Goal: Information Seeking & Learning: Learn about a topic

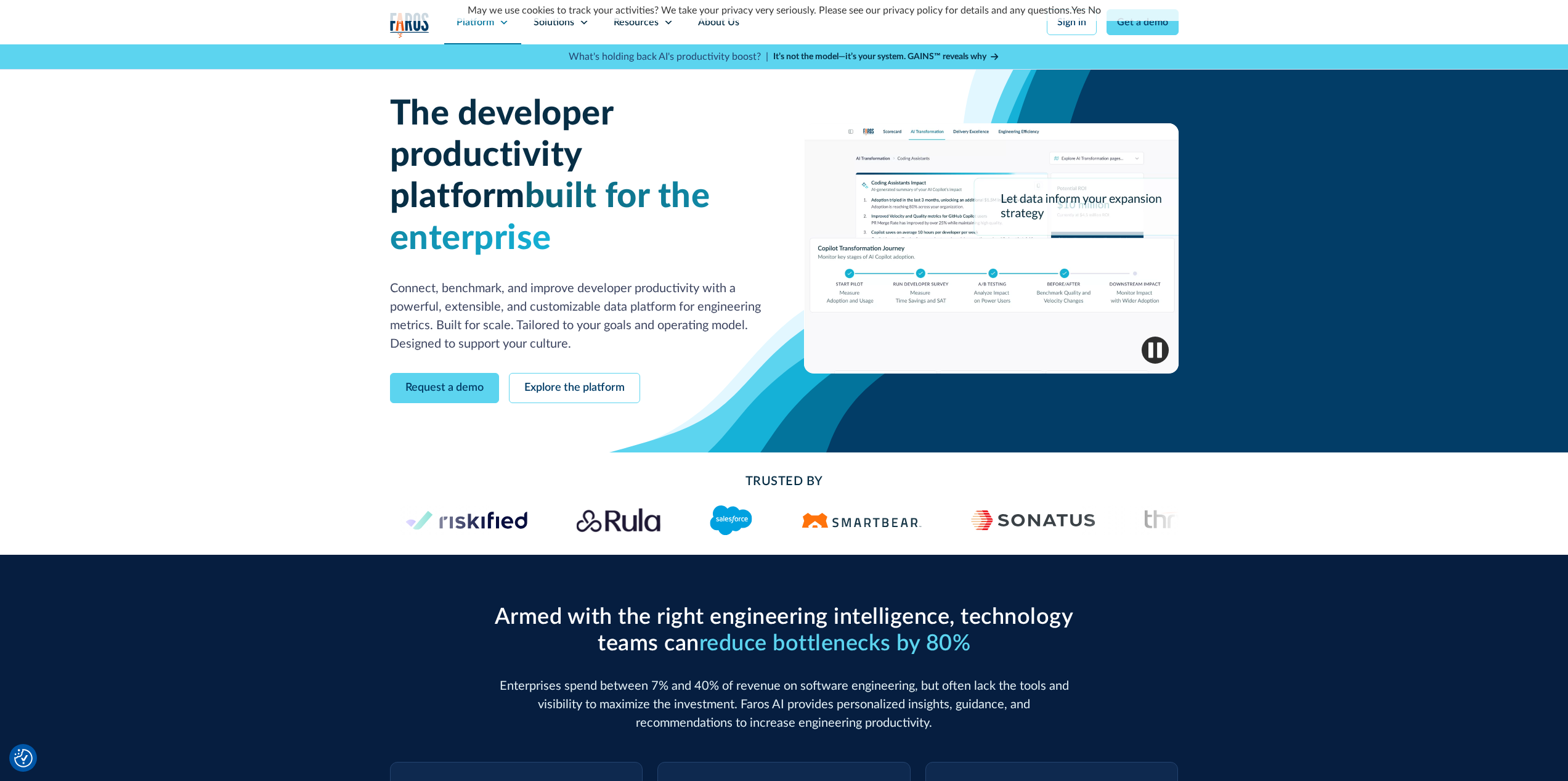
click at [493, 26] on div "Platform" at bounding box center [475, 22] width 38 height 15
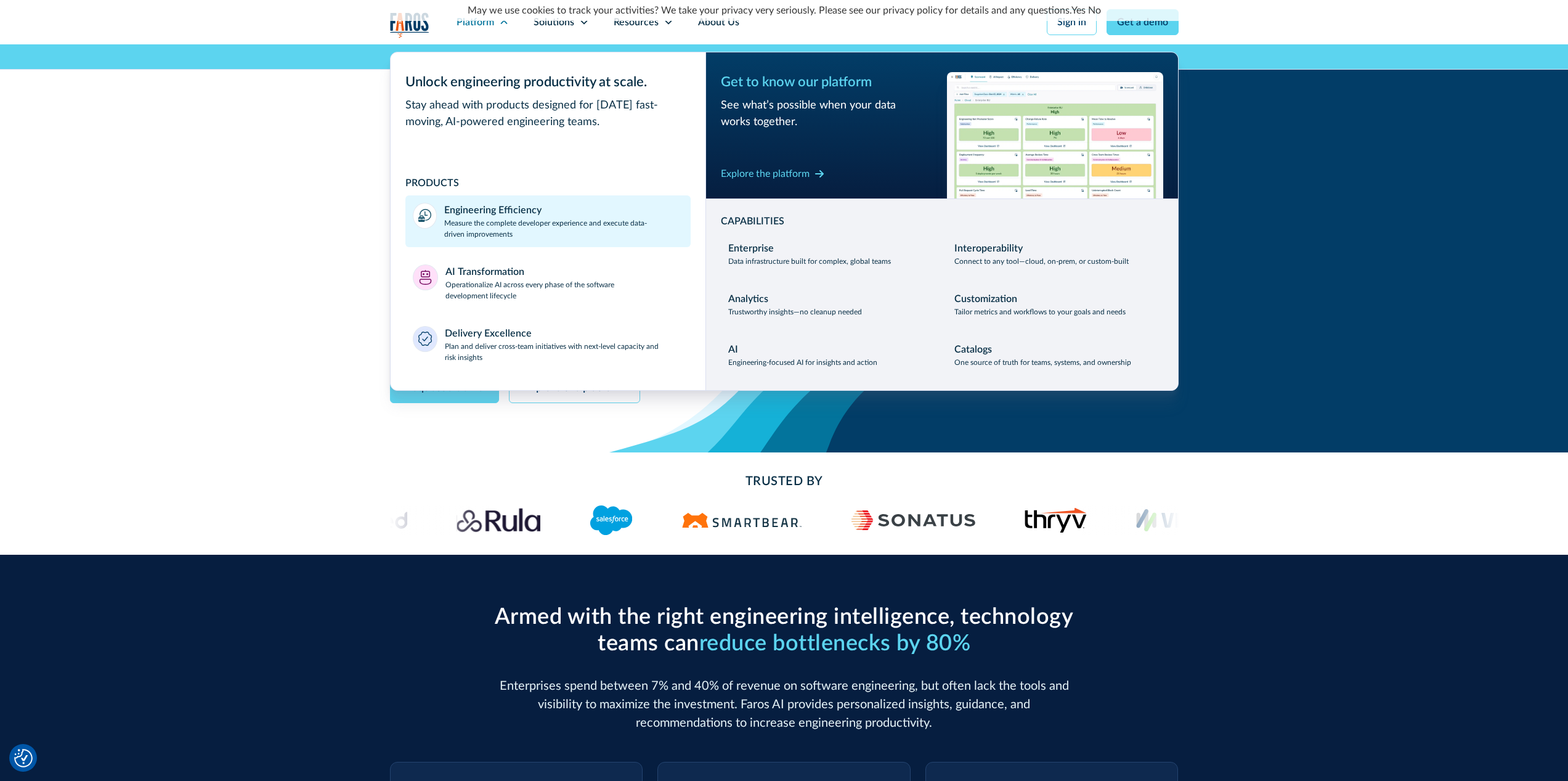
click at [468, 217] on p "Measure the complete developer experience and execute data-driven improvements" at bounding box center [564, 228] width 239 height 22
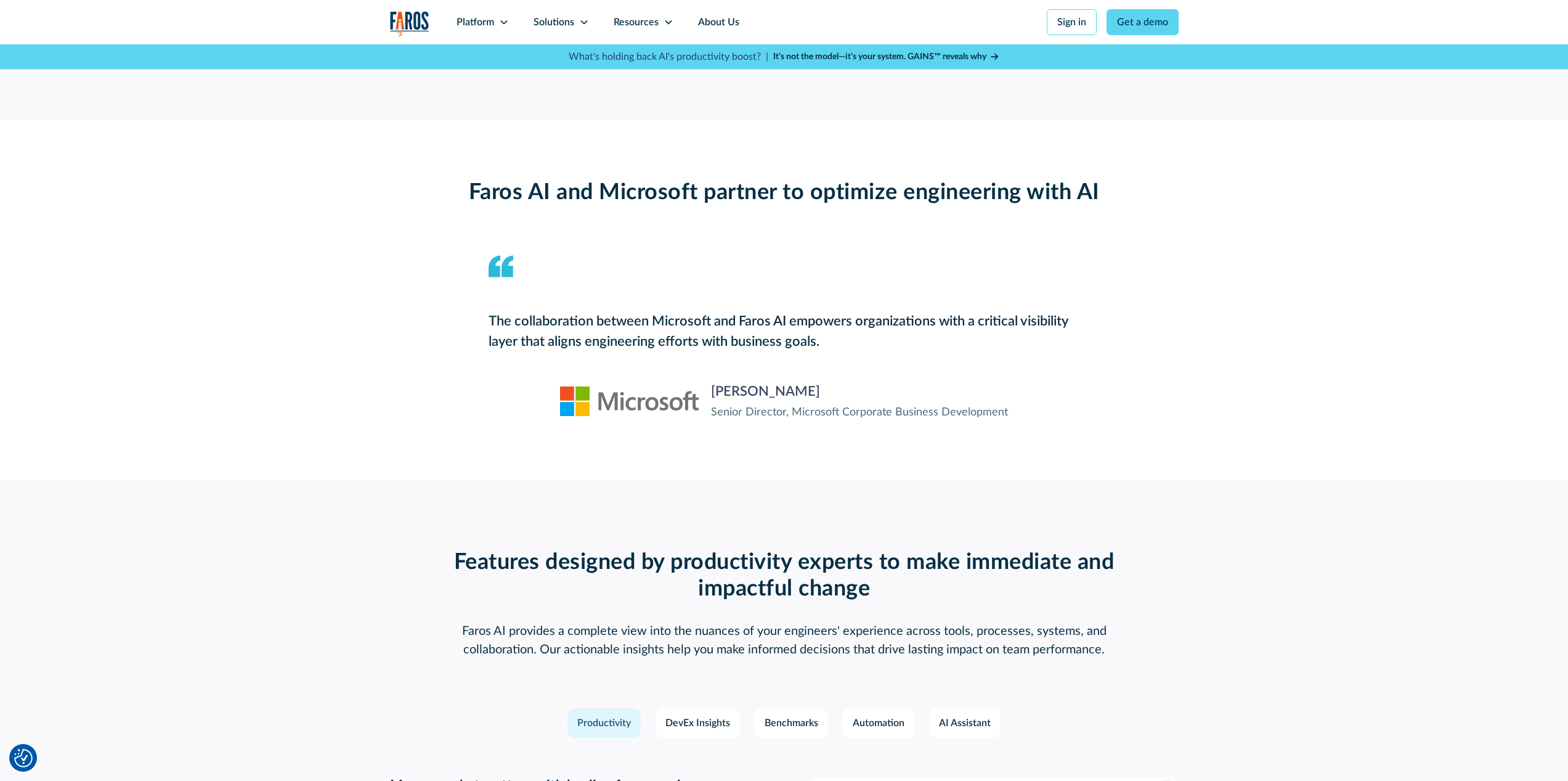
scroll to position [1696, 0]
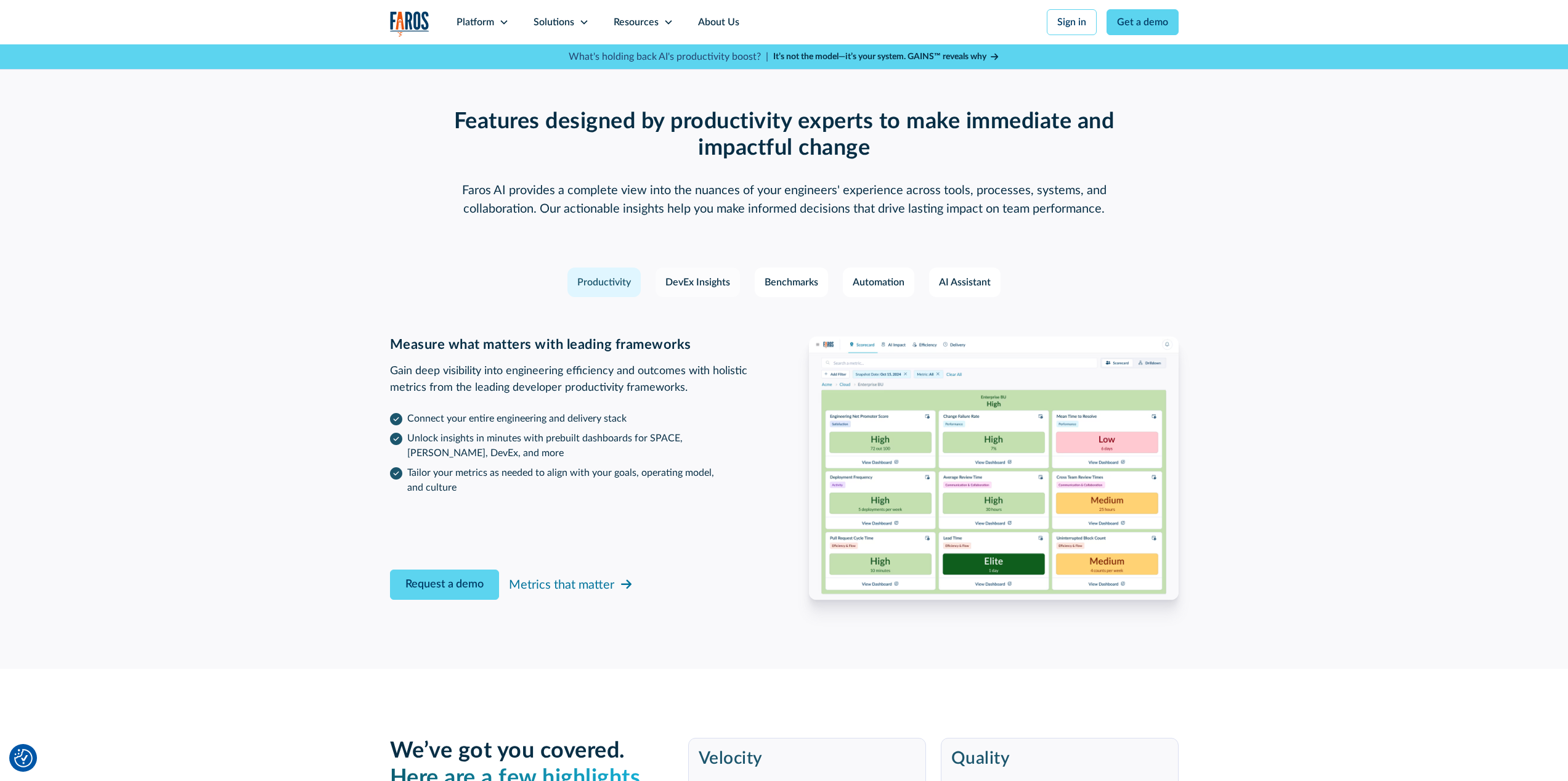
click at [719, 282] on div "DevEx Insights" at bounding box center [697, 283] width 65 height 15
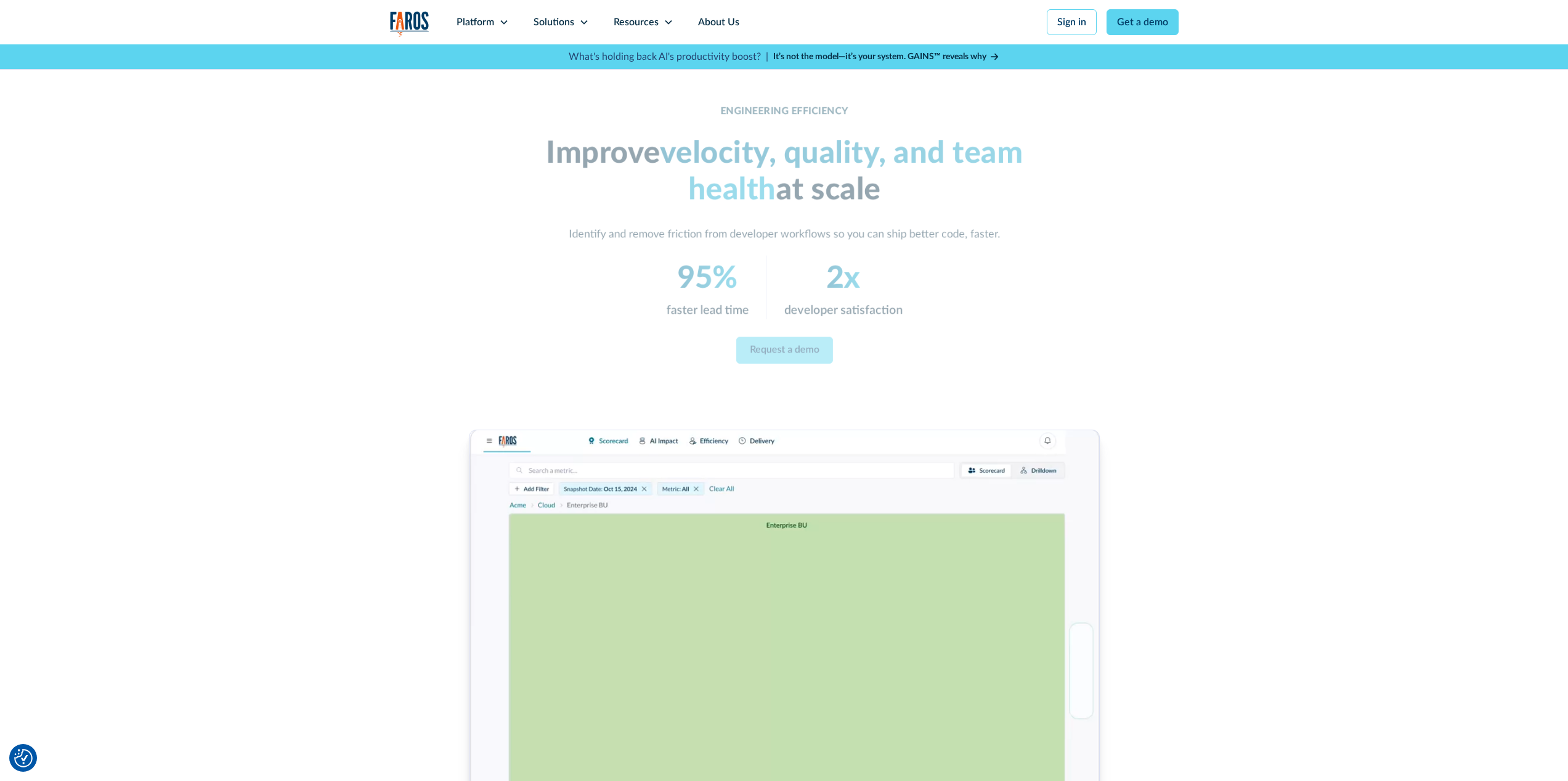
scroll to position [0, 0]
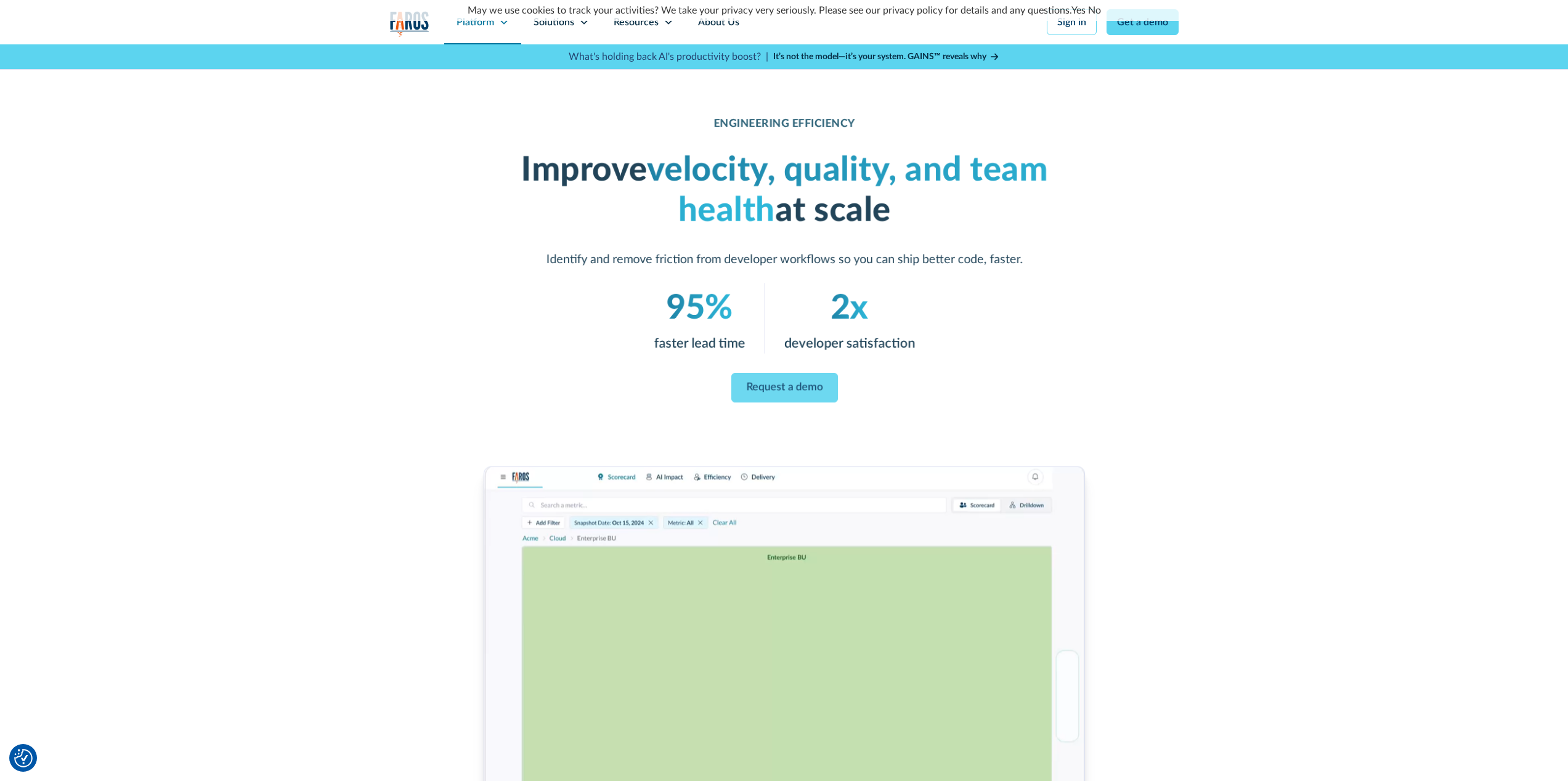
click at [488, 30] on div "Platform" at bounding box center [483, 22] width 77 height 44
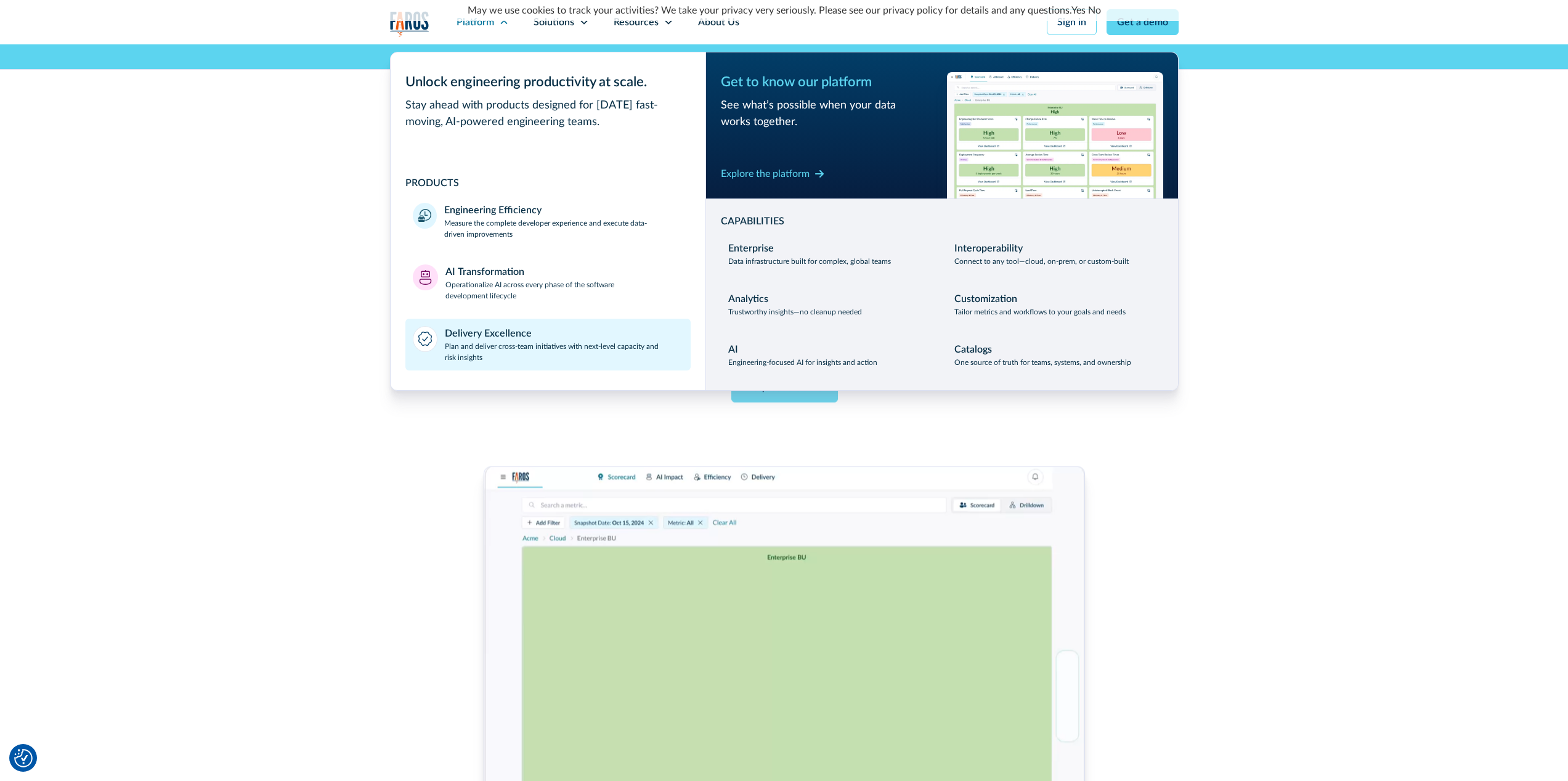
click at [519, 335] on div "Delivery Excellence" at bounding box center [488, 333] width 87 height 15
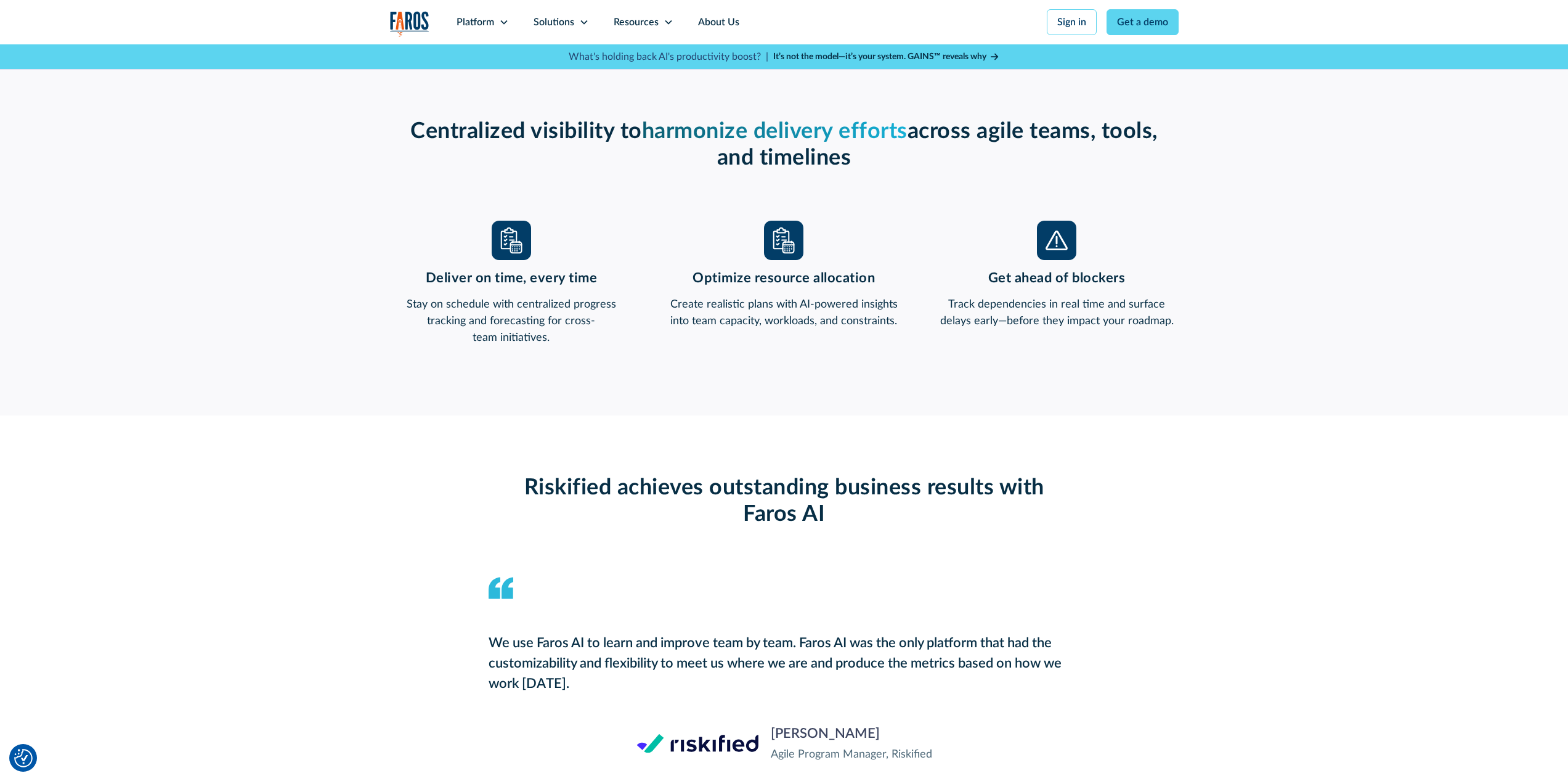
scroll to position [932, 0]
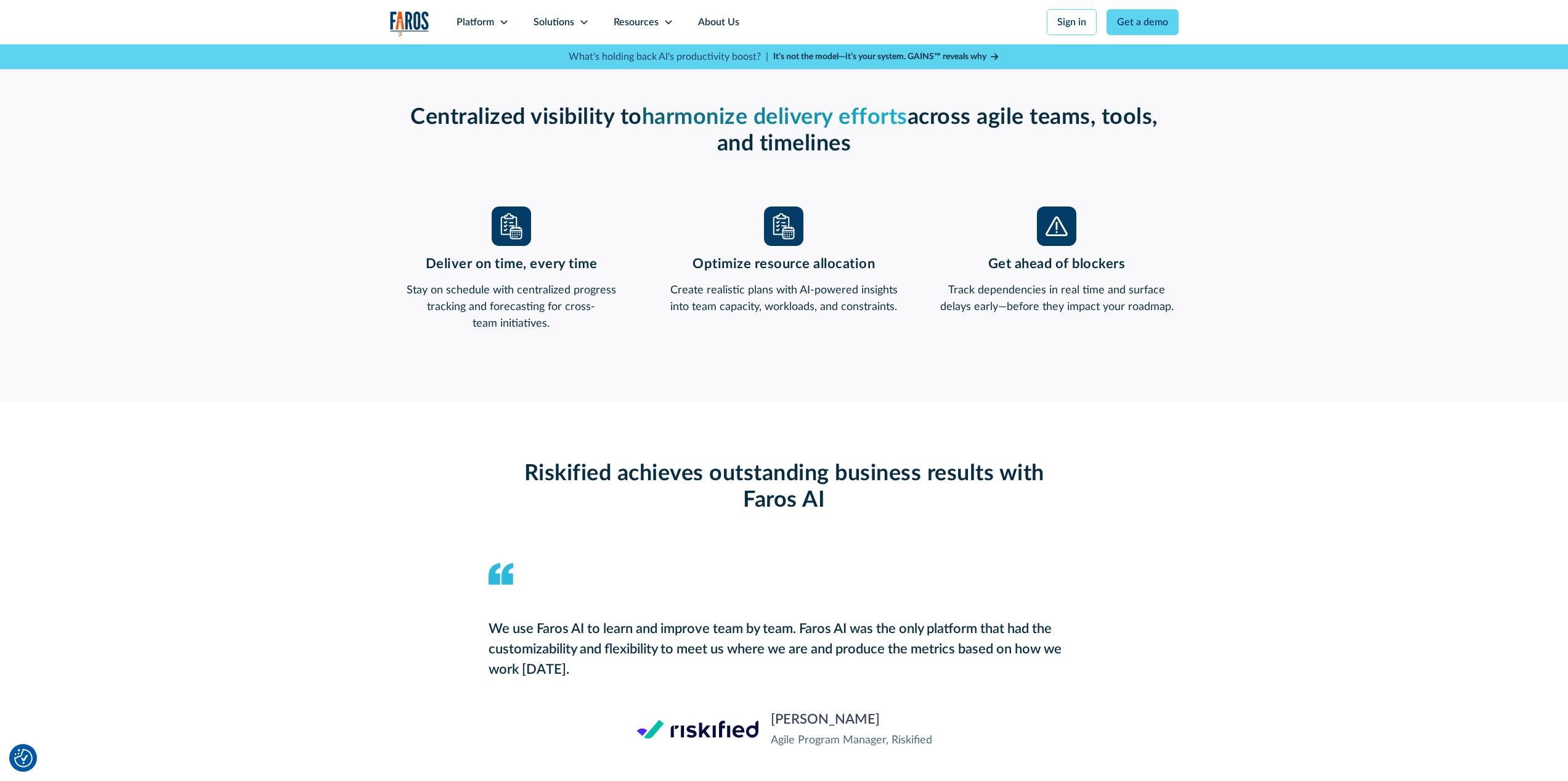
click at [1459, 554] on div "Riskified achieves outstanding business results with Faros AI We use Faros AI t…" at bounding box center [784, 605] width 1568 height 407
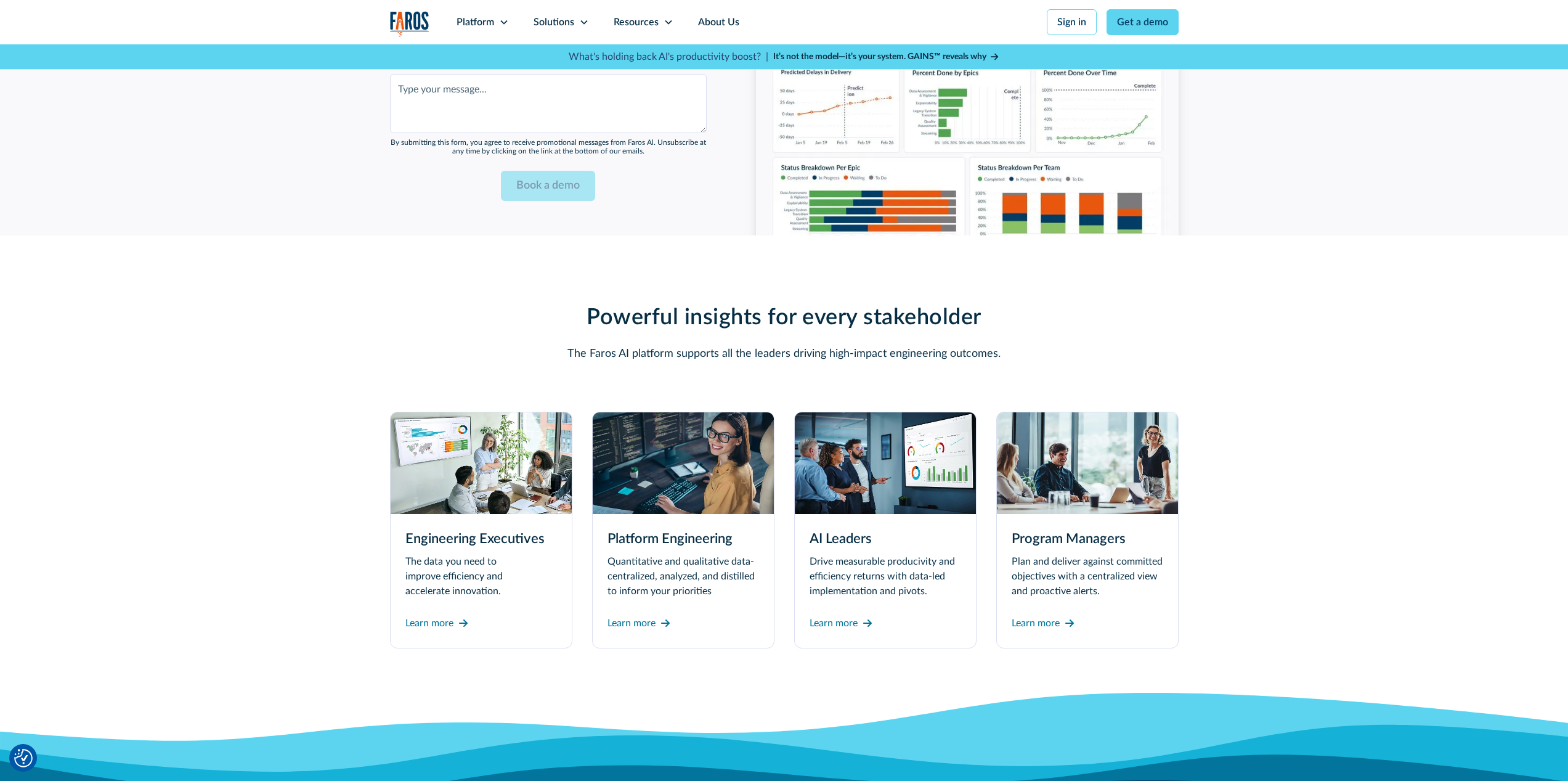
scroll to position [3241, 0]
